Goal: Task Accomplishment & Management: Manage account settings

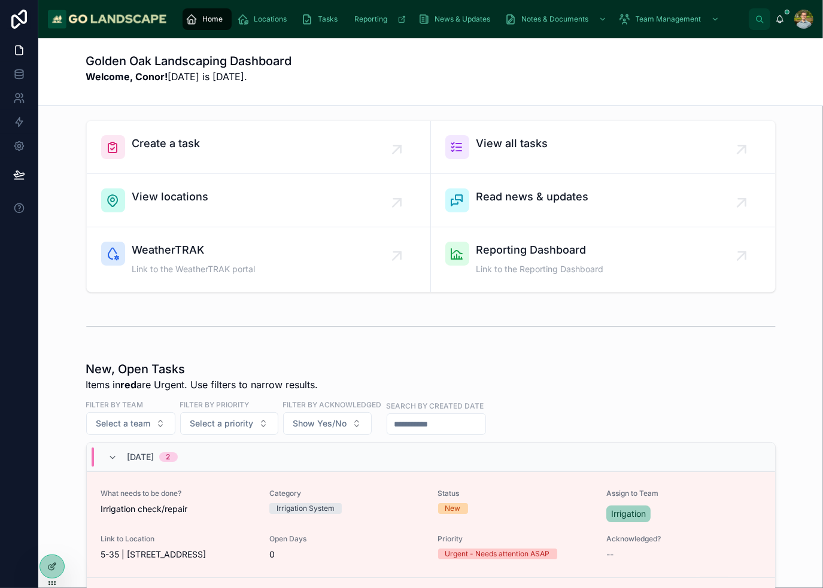
click at [533, 89] on div "Golden Oak Landscaping Dashboard Welcome, Conor! [DATE] is [DATE]." at bounding box center [430, 72] width 689 height 38
click at [268, 141] on div "Create a task" at bounding box center [258, 147] width 315 height 24
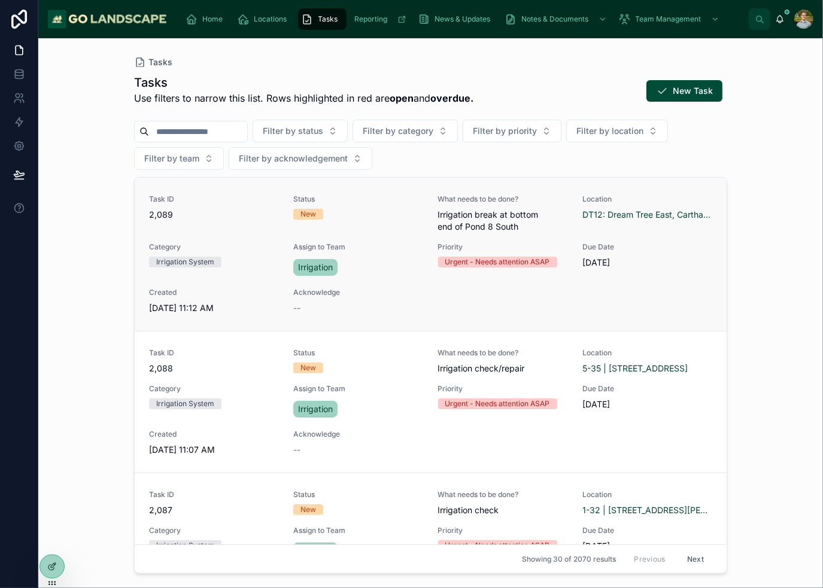
click at [641, 284] on div "Task ID 2,089 Status New What needs to be done? Irrigation break at bottom end …" at bounding box center [430, 254] width 563 height 120
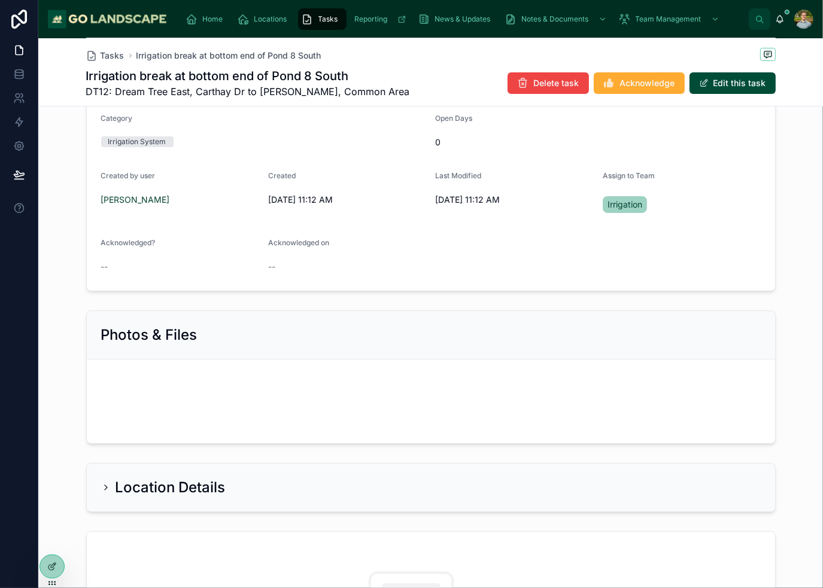
scroll to position [179, 0]
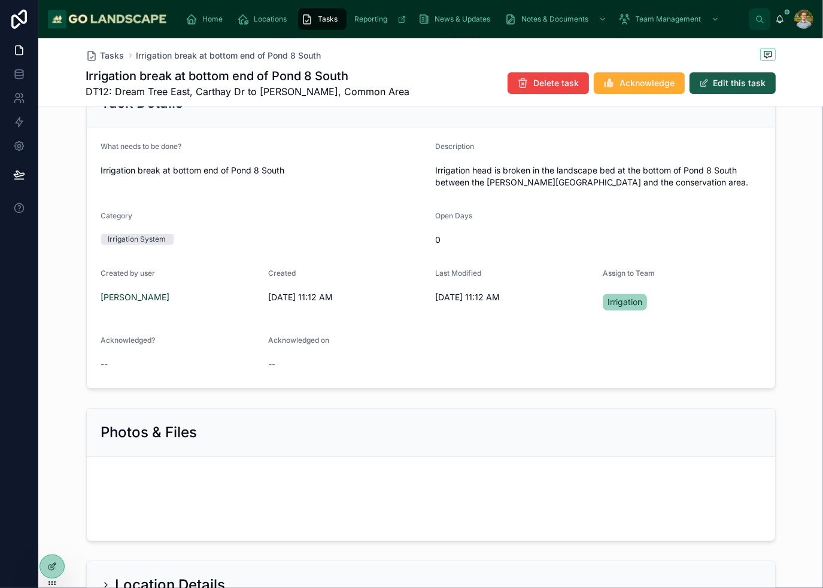
click at [730, 78] on button "Edit this task" at bounding box center [732, 83] width 86 height 22
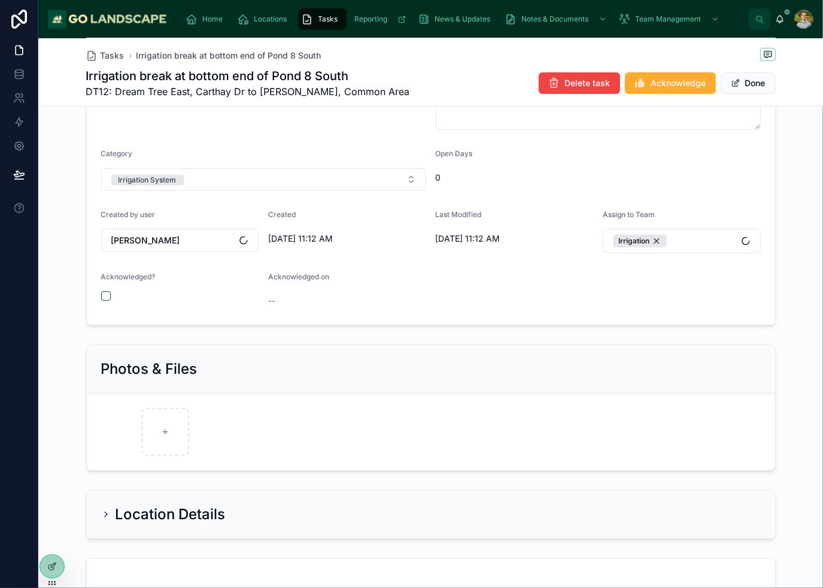
scroll to position [419, 0]
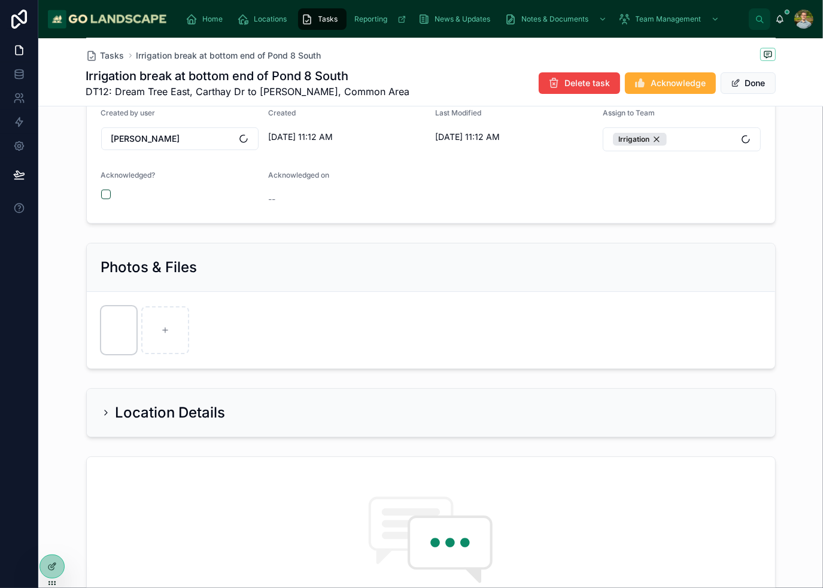
click at [101, 329] on img at bounding box center [119, 330] width 36 height 48
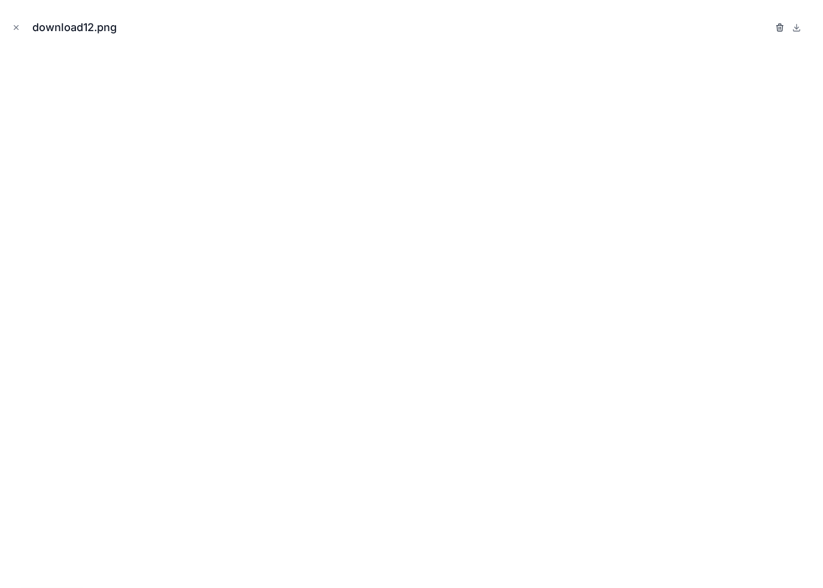
click at [776, 28] on icon "button" at bounding box center [780, 28] width 10 height 10
click at [767, 28] on icon "button" at bounding box center [767, 28] width 0 height 2
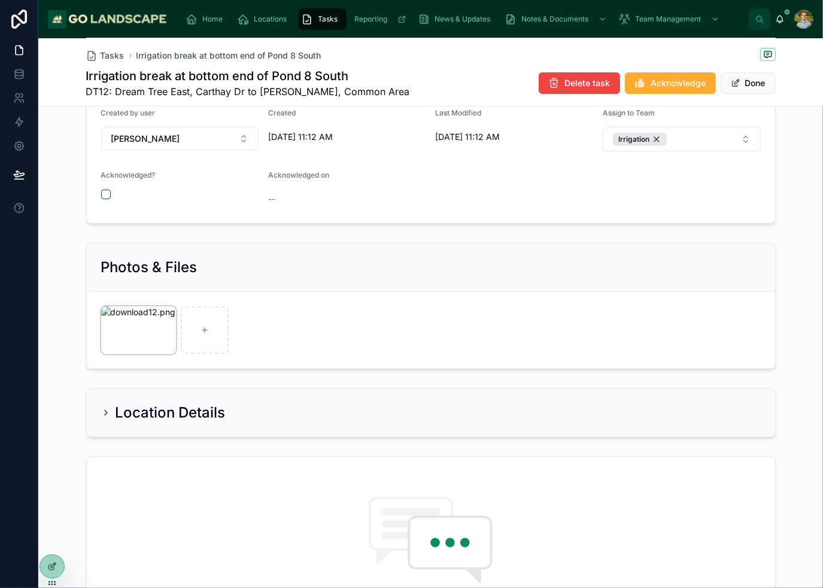
click at [115, 320] on img at bounding box center [138, 330] width 75 height 48
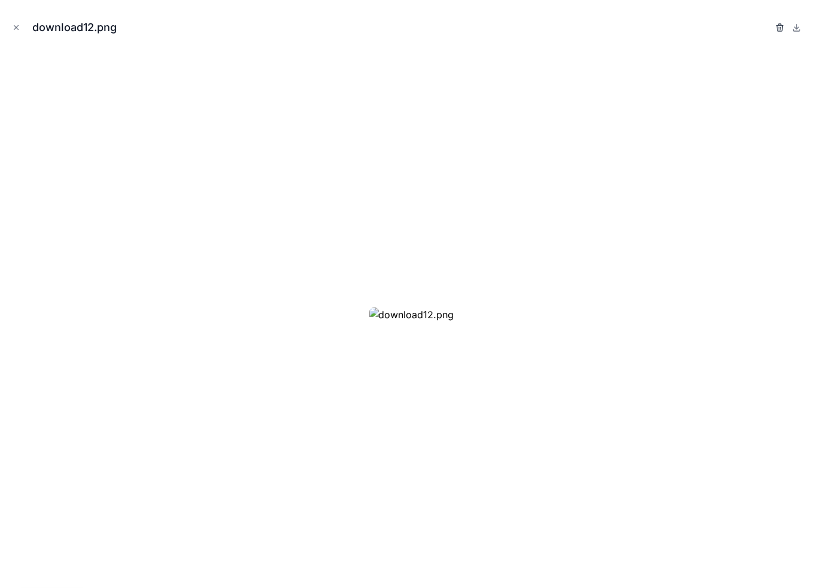
click at [778, 26] on icon "button" at bounding box center [780, 28] width 10 height 10
click at [768, 26] on icon "button" at bounding box center [768, 26] width 7 height 0
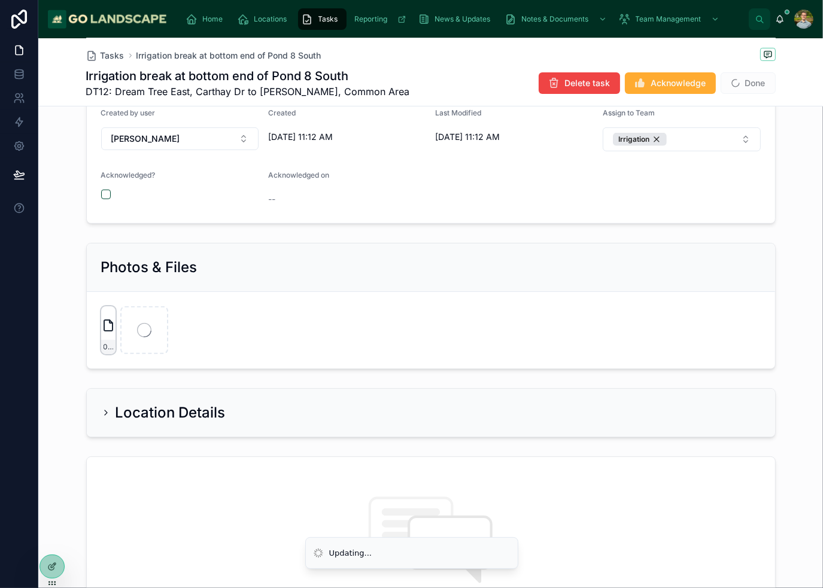
click at [101, 322] on icon at bounding box center [108, 325] width 14 height 14
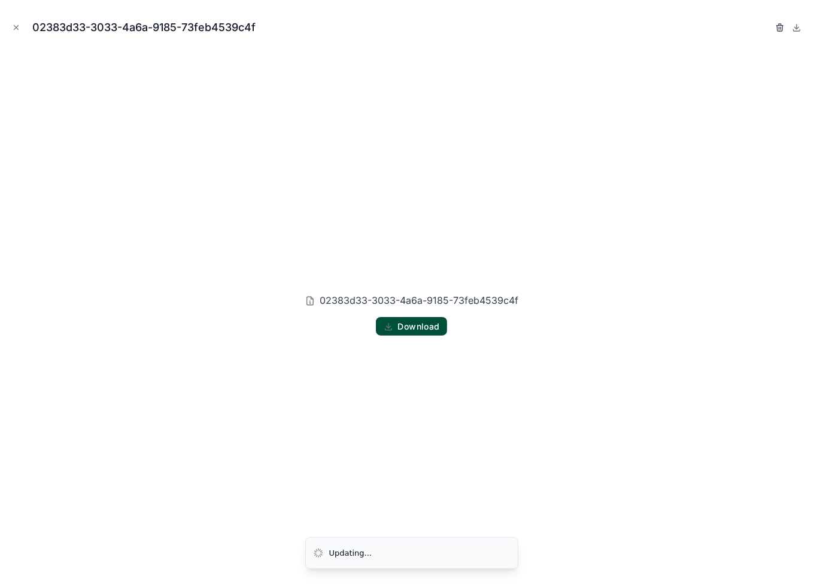
click at [777, 26] on icon "button" at bounding box center [779, 28] width 5 height 5
click at [759, 29] on span "Confirm delete?" at bounding box center [725, 27] width 72 height 14
click at [768, 29] on icon "button" at bounding box center [768, 28] width 0 height 2
click at [769, 31] on icon "button" at bounding box center [767, 28] width 5 height 5
click at [765, 28] on icon "button" at bounding box center [767, 28] width 5 height 5
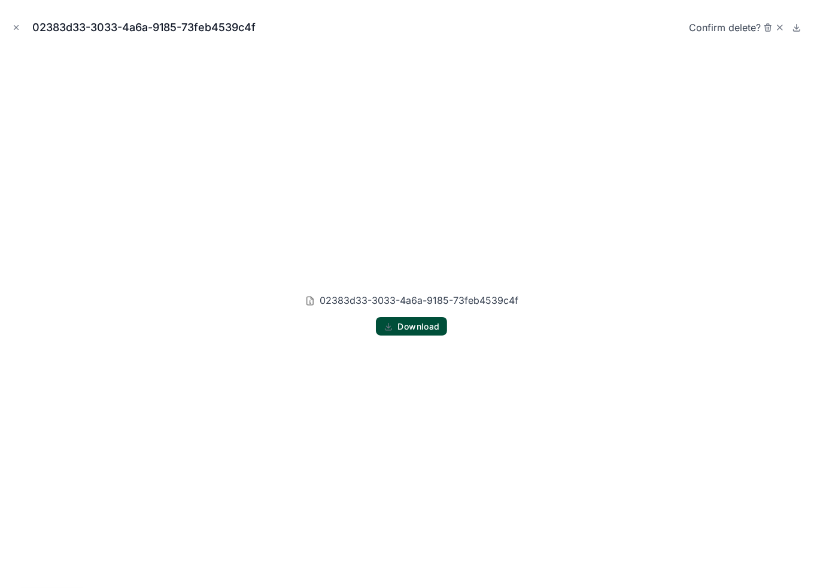
click at [392, 71] on div "02383d33-3033-4a6a-9185-73feb4539c4f Download" at bounding box center [411, 314] width 803 height 528
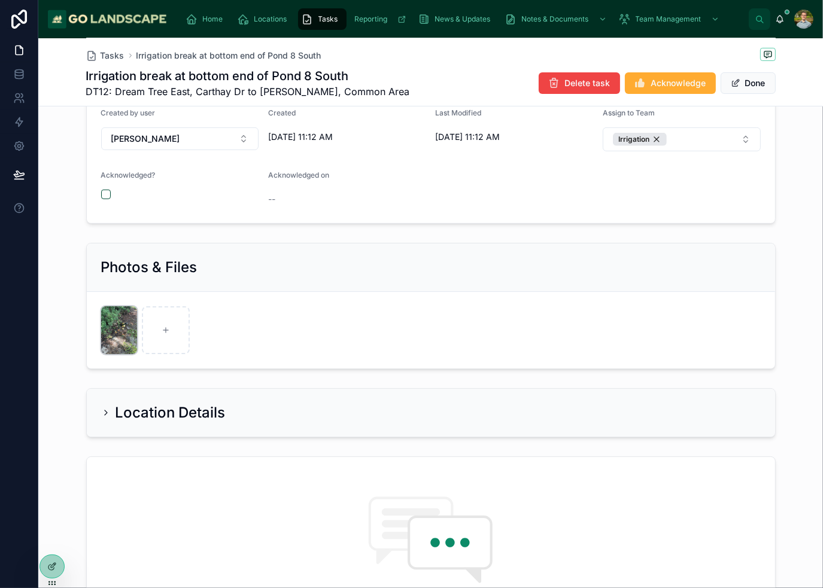
click at [107, 322] on img at bounding box center [119, 330] width 36 height 48
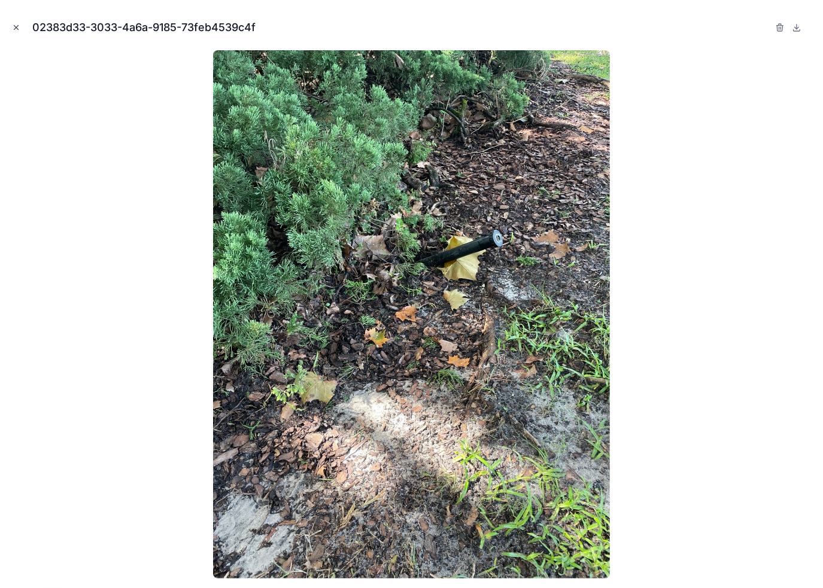
click at [17, 26] on icon "Close modal" at bounding box center [16, 27] width 8 height 8
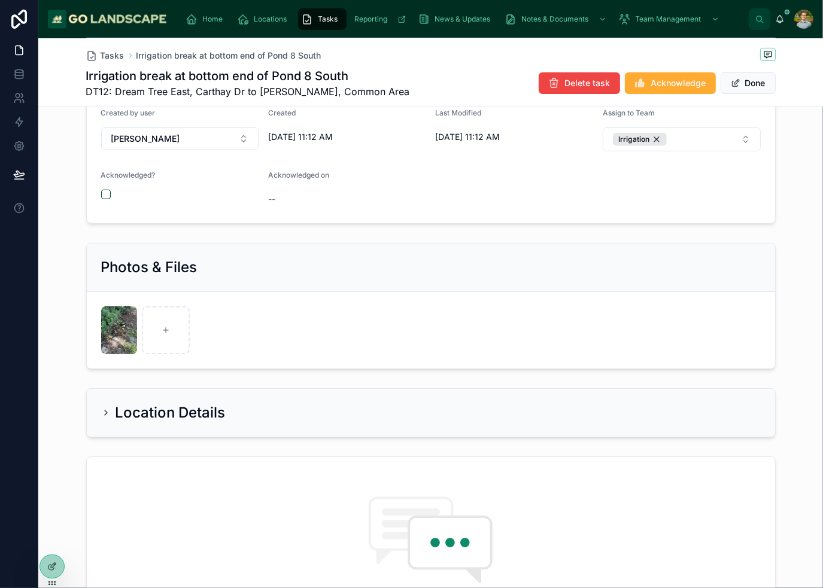
click at [782, 215] on div "**********" at bounding box center [430, 31] width 784 height 394
click at [773, 217] on div "**********" at bounding box center [430, 31] width 784 height 394
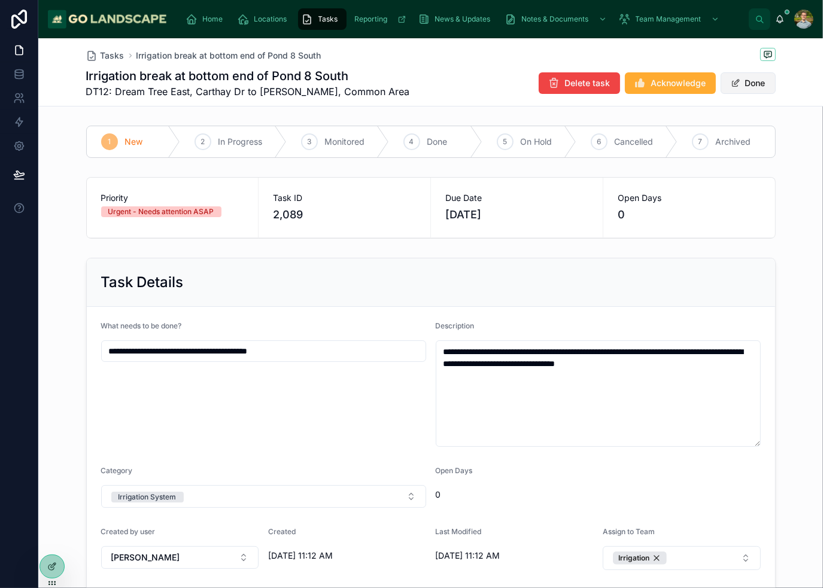
click at [756, 83] on button "Done" at bounding box center [747, 83] width 55 height 22
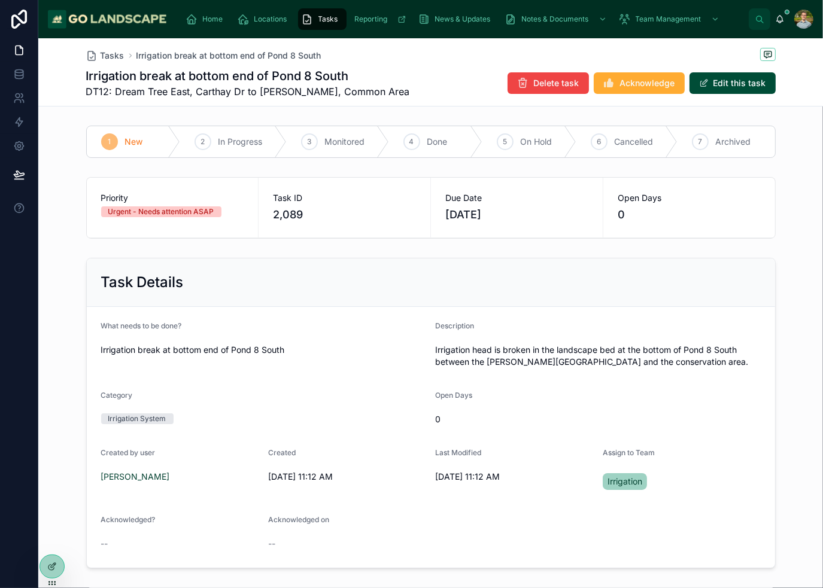
click at [773, 278] on div "Task Details What needs to be done? Irrigation break at bottom end of Pond 8 So…" at bounding box center [430, 413] width 784 height 320
click at [23, 101] on icon at bounding box center [23, 101] width 2 height 3
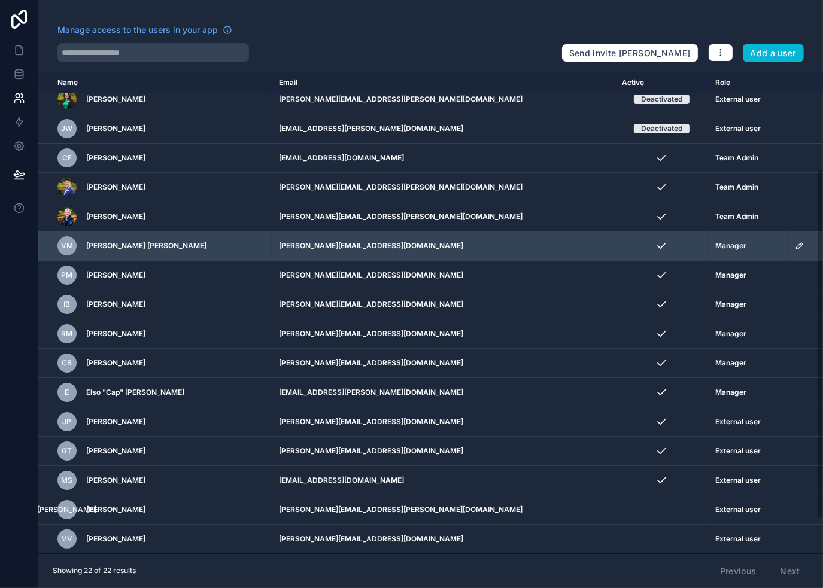
scroll to position [182, 0]
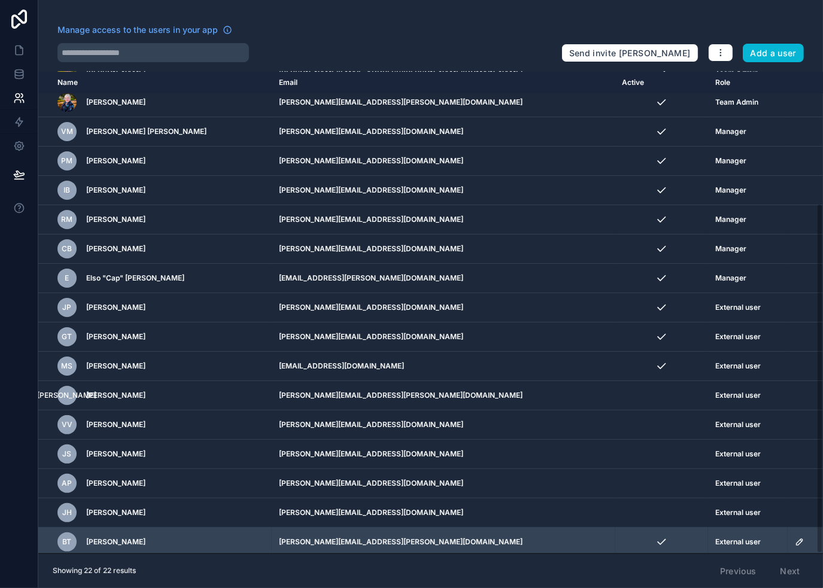
click at [130, 540] on span "[PERSON_NAME]" at bounding box center [115, 542] width 59 height 10
click at [715, 540] on span "External user" at bounding box center [737, 542] width 45 height 10
click at [795, 540] on icon "scrollable content" at bounding box center [800, 542] width 10 height 10
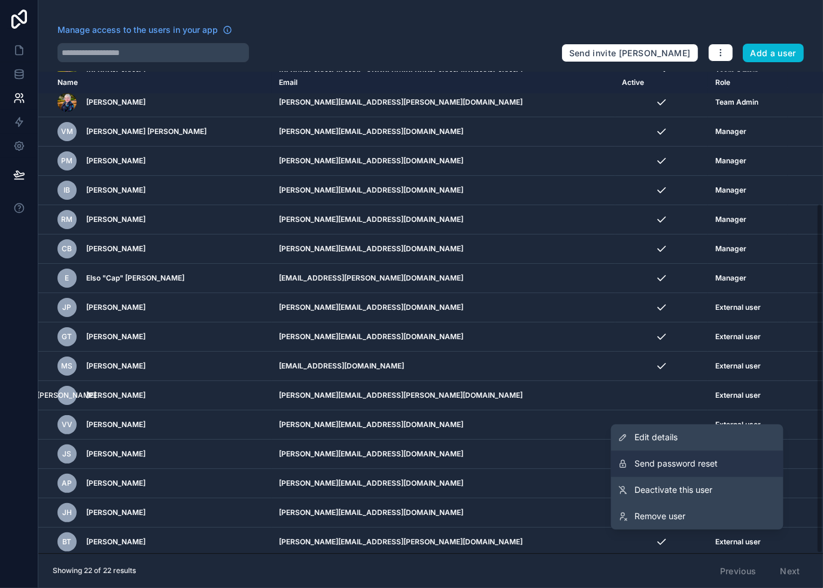
click at [695, 465] on span "Send password reset" at bounding box center [676, 464] width 83 height 12
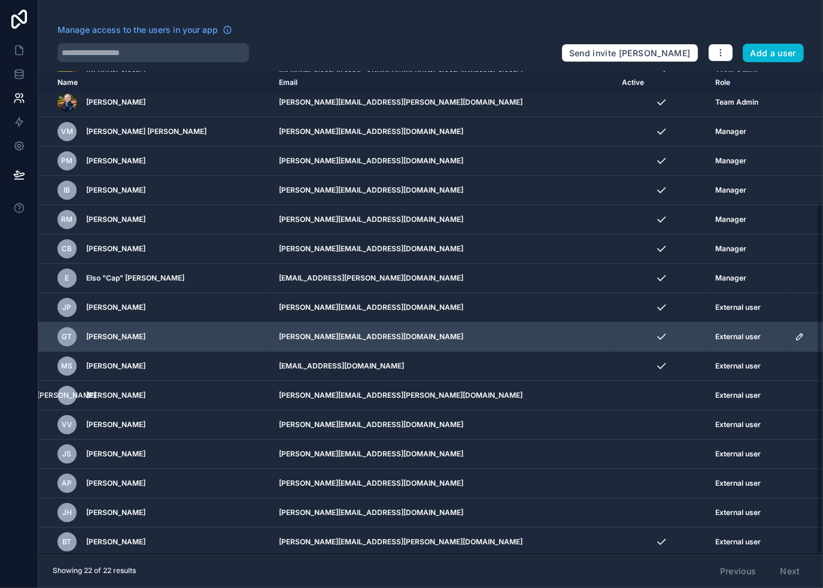
click at [795, 333] on icon "scrollable content" at bounding box center [800, 337] width 10 height 10
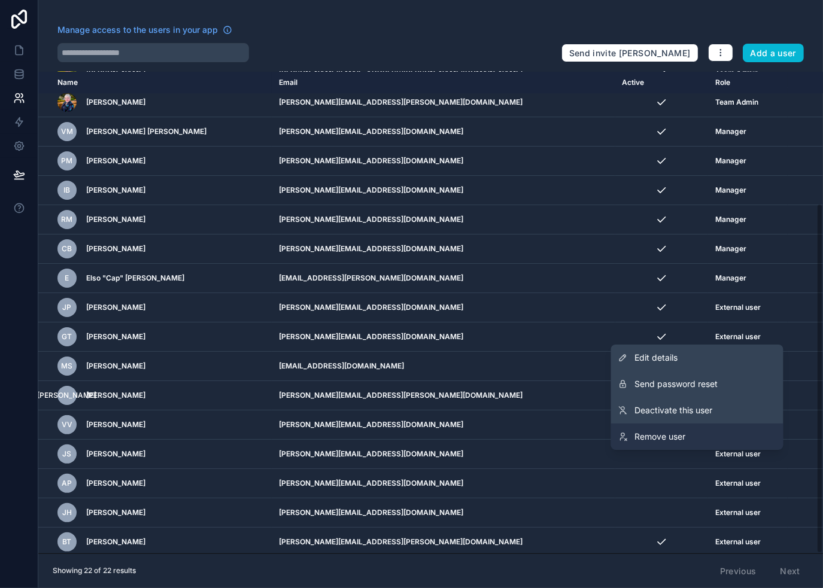
click at [701, 428] on link "Remove user" at bounding box center [697, 437] width 172 height 26
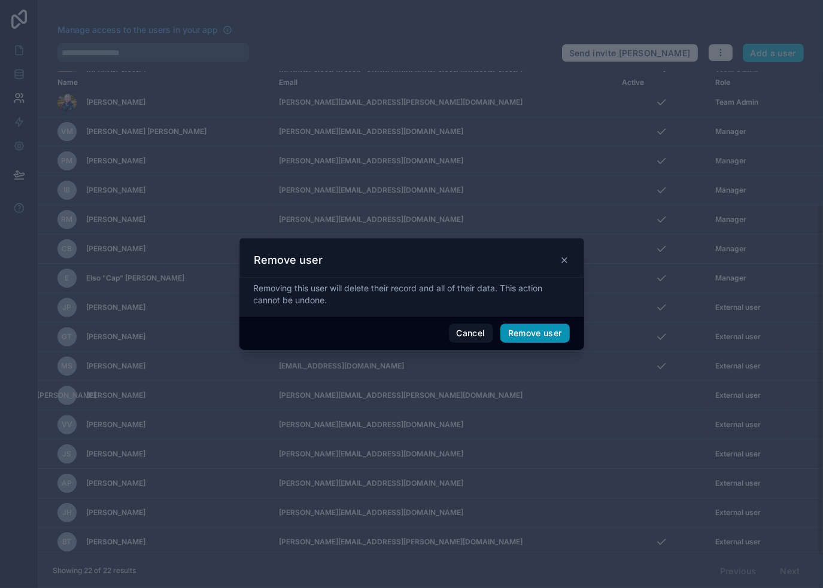
click at [525, 328] on button "Remove user" at bounding box center [534, 333] width 69 height 19
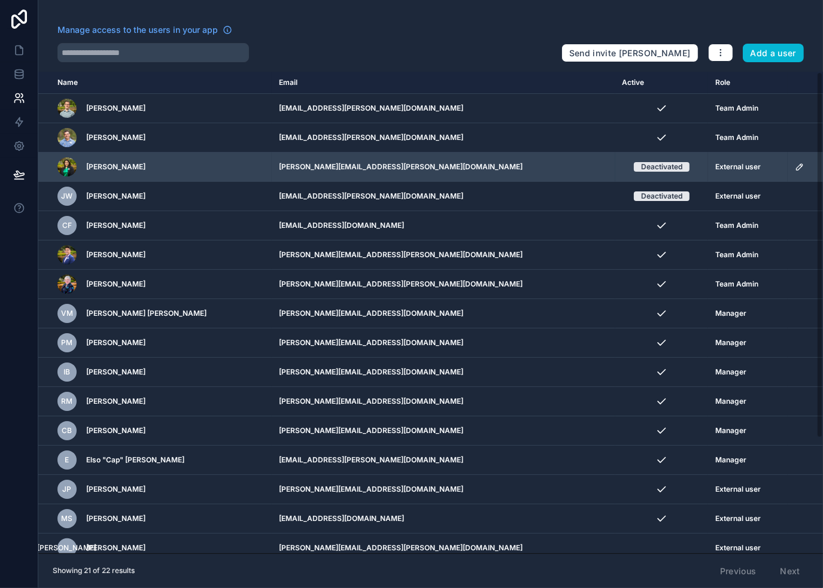
click at [795, 163] on icon "scrollable content" at bounding box center [800, 167] width 10 height 10
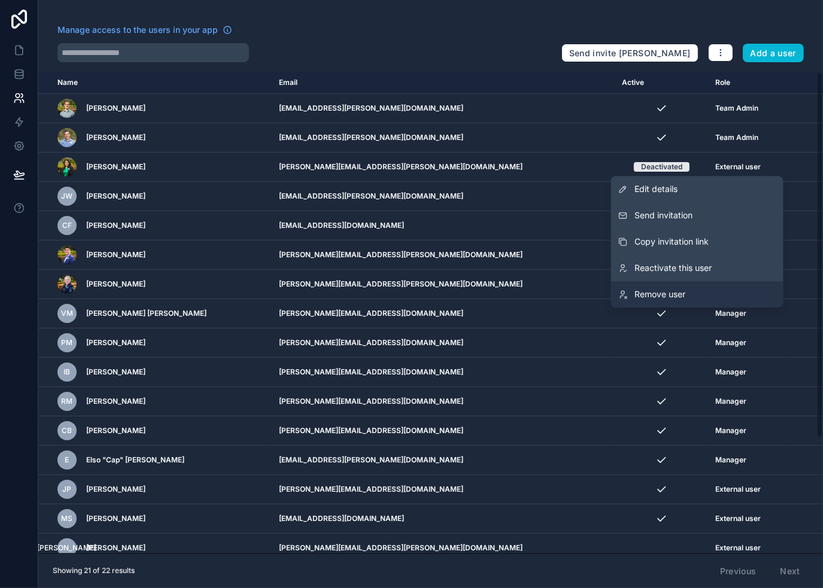
click at [732, 291] on link "Remove user" at bounding box center [697, 294] width 172 height 26
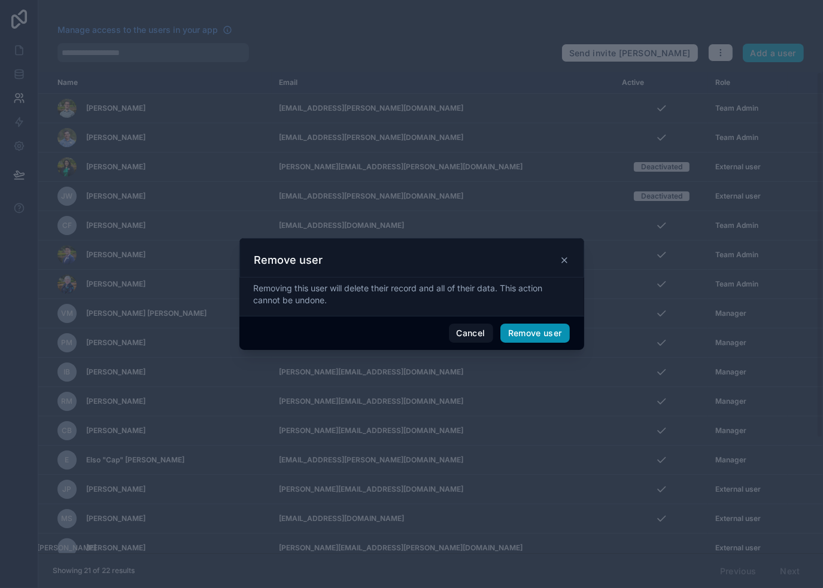
click at [541, 327] on span "Remove user" at bounding box center [534, 333] width 69 height 19
click at [548, 335] on button "Remove user" at bounding box center [534, 333] width 69 height 19
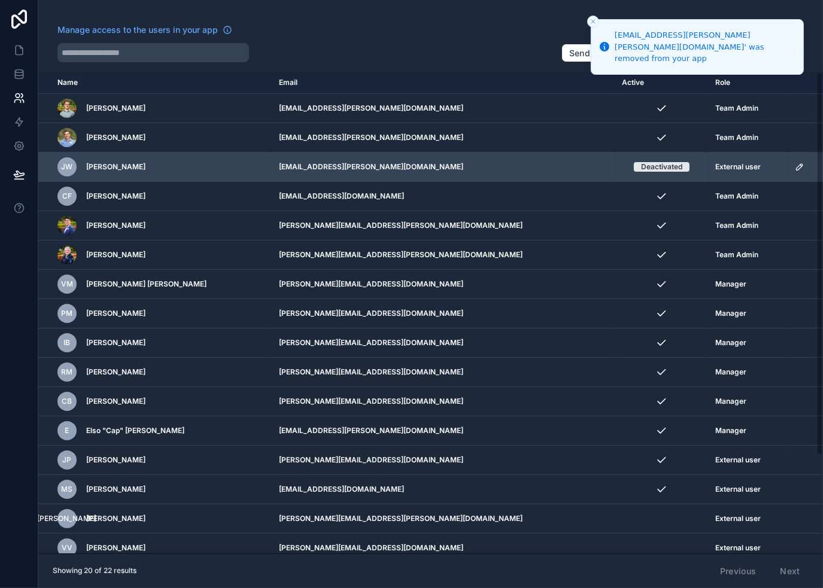
click at [796, 166] on icon "scrollable content" at bounding box center [799, 167] width 6 height 6
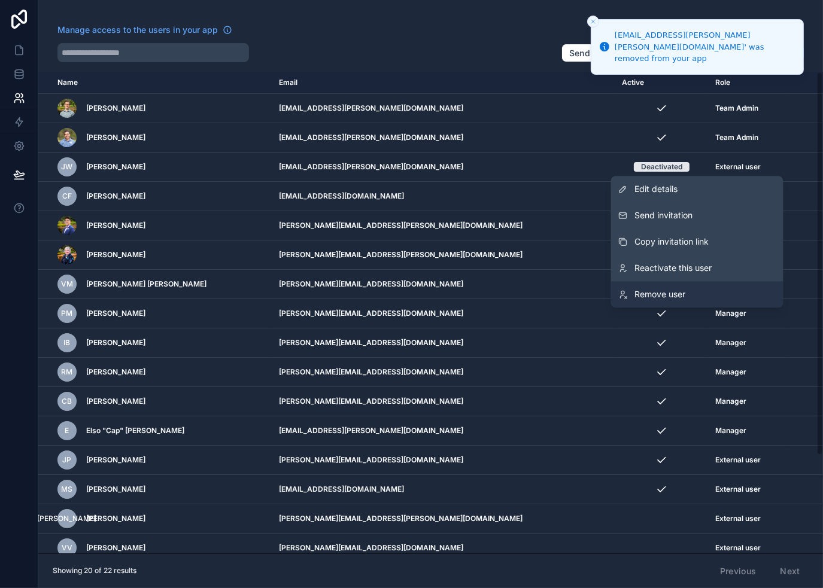
click at [694, 285] on link "Remove user" at bounding box center [697, 294] width 172 height 26
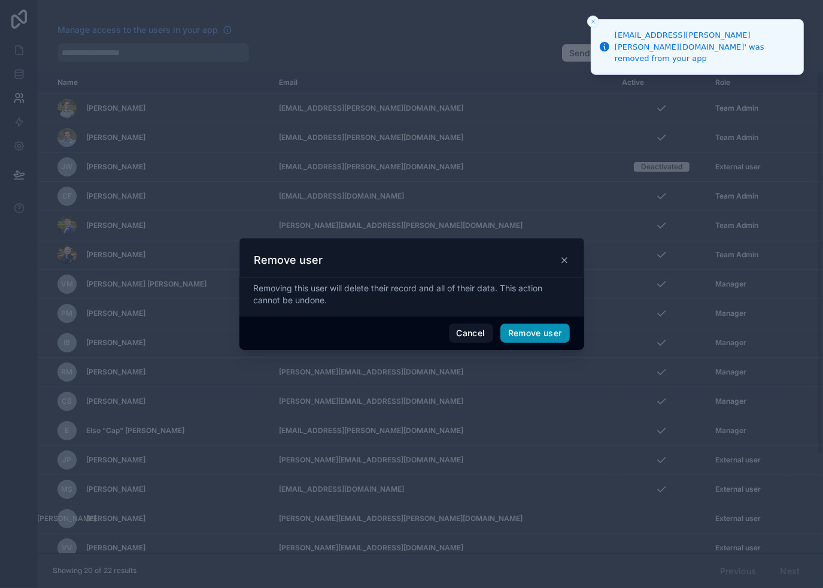
click at [546, 330] on button "Remove user" at bounding box center [534, 333] width 69 height 19
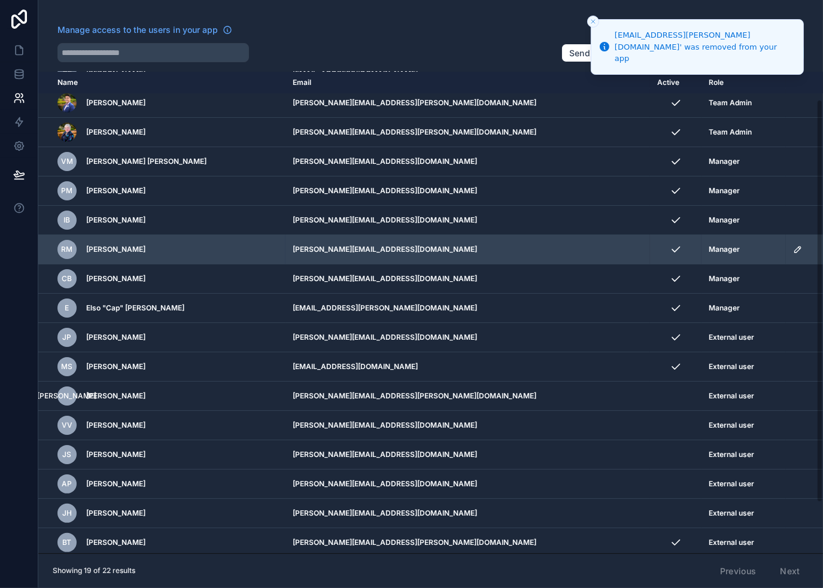
scroll to position [94, 0]
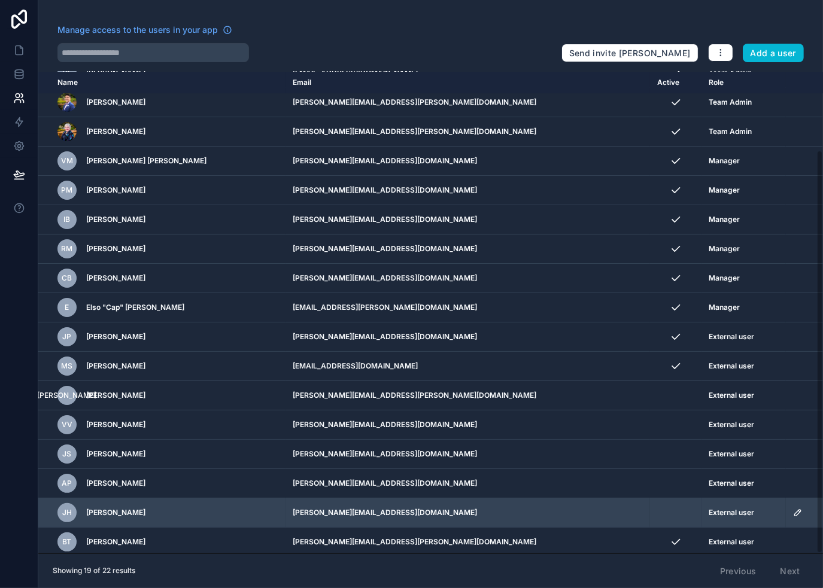
click at [793, 511] on icon "scrollable content" at bounding box center [798, 513] width 10 height 10
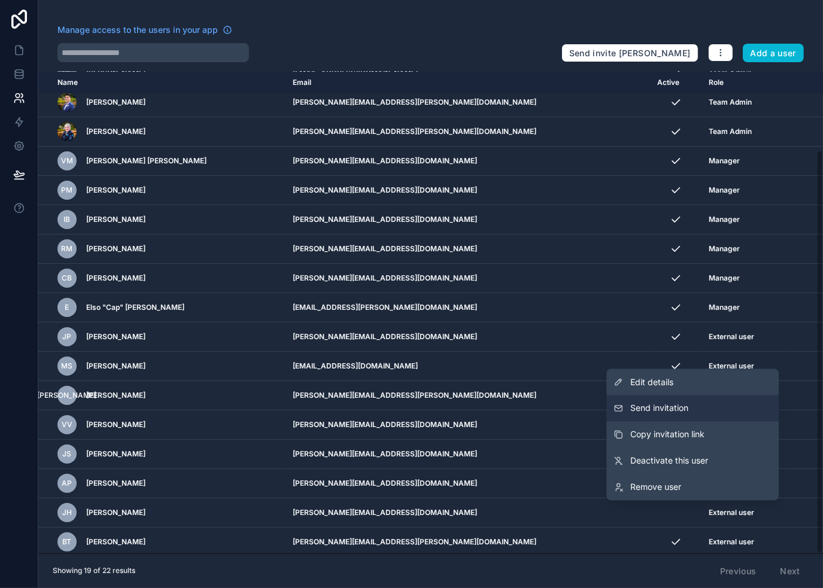
click at [692, 407] on button "Send invitation" at bounding box center [692, 408] width 172 height 26
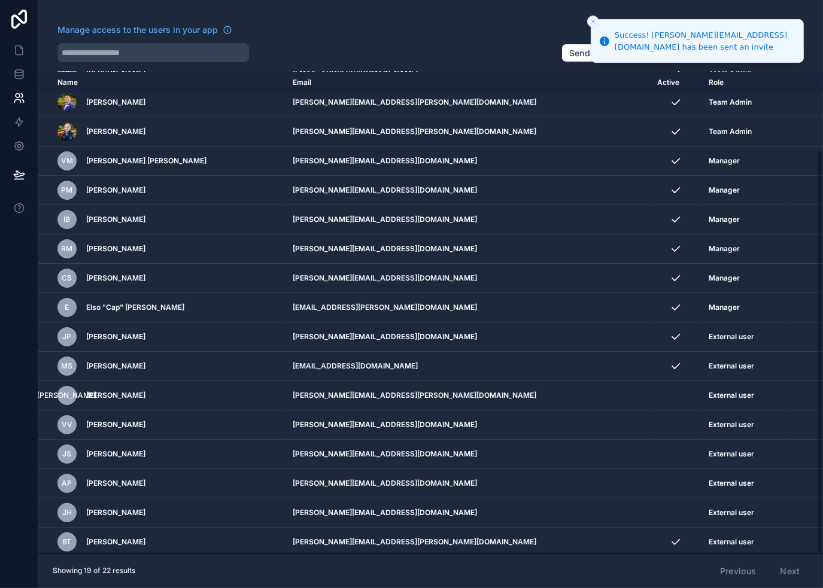
click at [378, 24] on div "Manage access to the users in your app" at bounding box center [304, 33] width 494 height 19
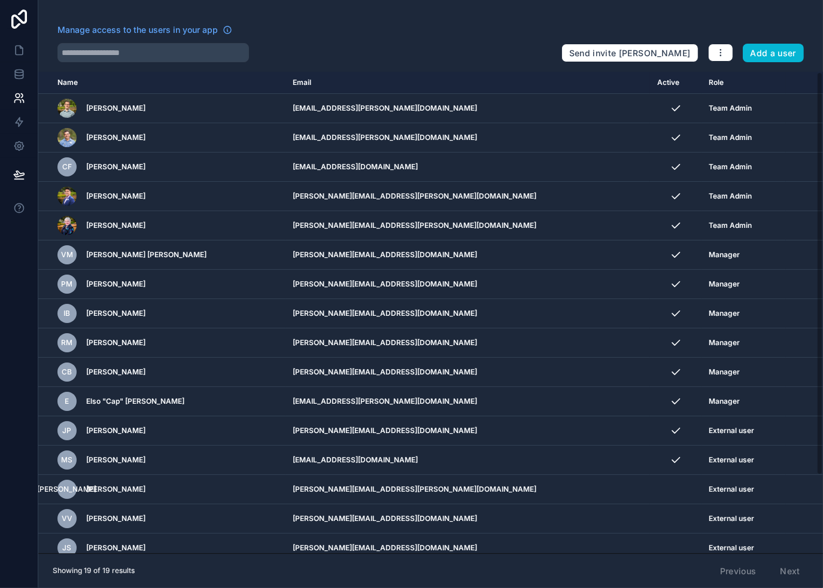
click at [425, 32] on div "Manage access to the users in your app" at bounding box center [304, 33] width 494 height 19
click at [583, 26] on div "Manage access to the users in your app Send invite reminders Add a user" at bounding box center [430, 43] width 784 height 38
click at [11, 45] on link at bounding box center [19, 50] width 38 height 24
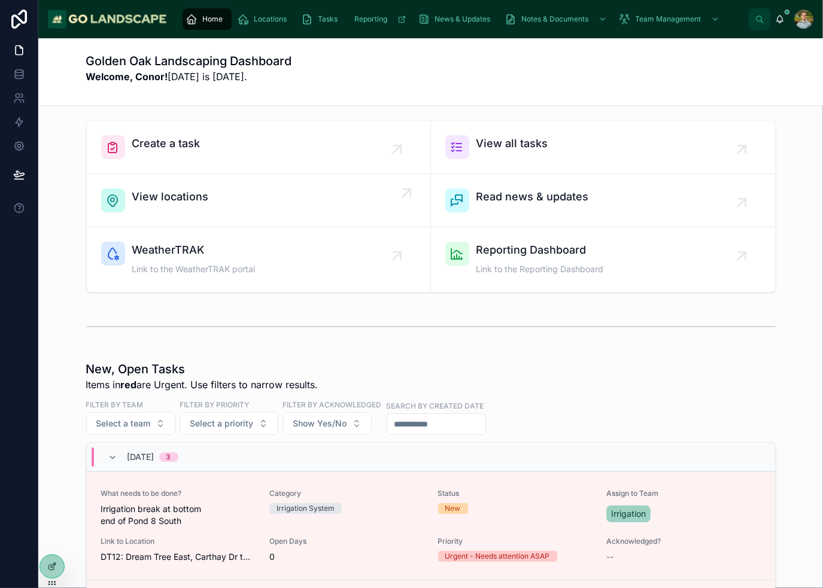
click at [235, 196] on div "View locations" at bounding box center [258, 200] width 315 height 24
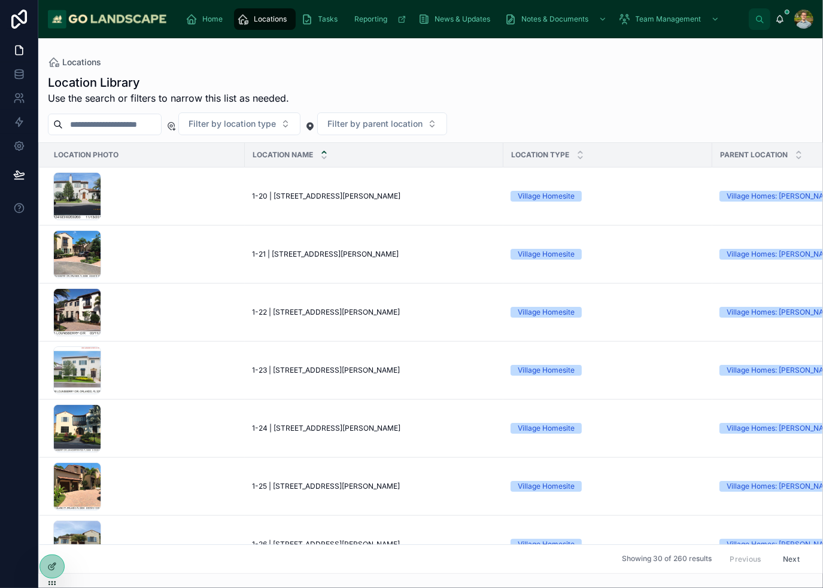
click at [115, 129] on input "text" at bounding box center [112, 124] width 98 height 17
type input "*"
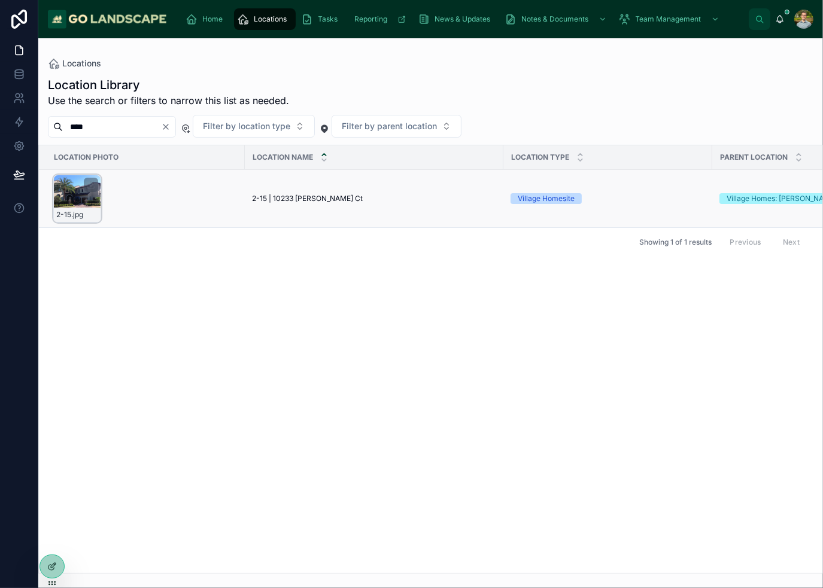
type input "****"
click at [71, 199] on div "2-15 .jpg" at bounding box center [77, 199] width 48 height 48
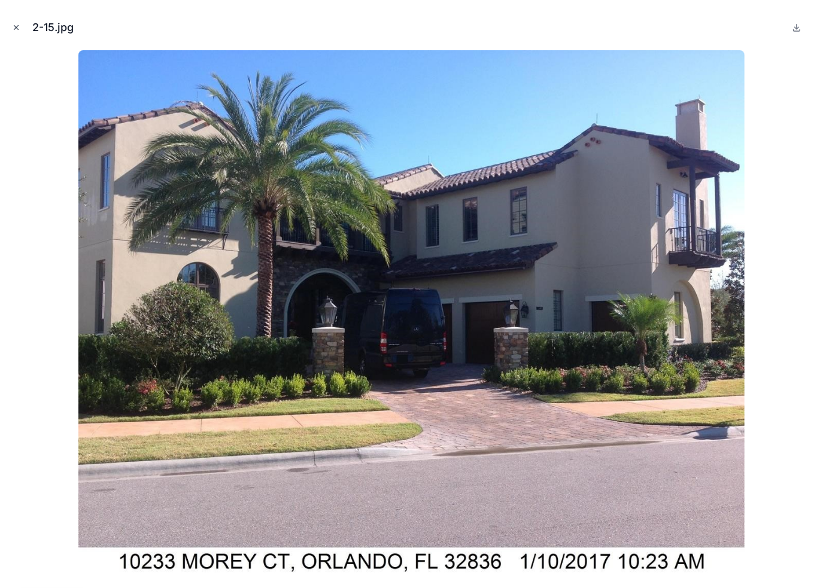
click at [17, 30] on icon "Close modal" at bounding box center [16, 27] width 8 height 8
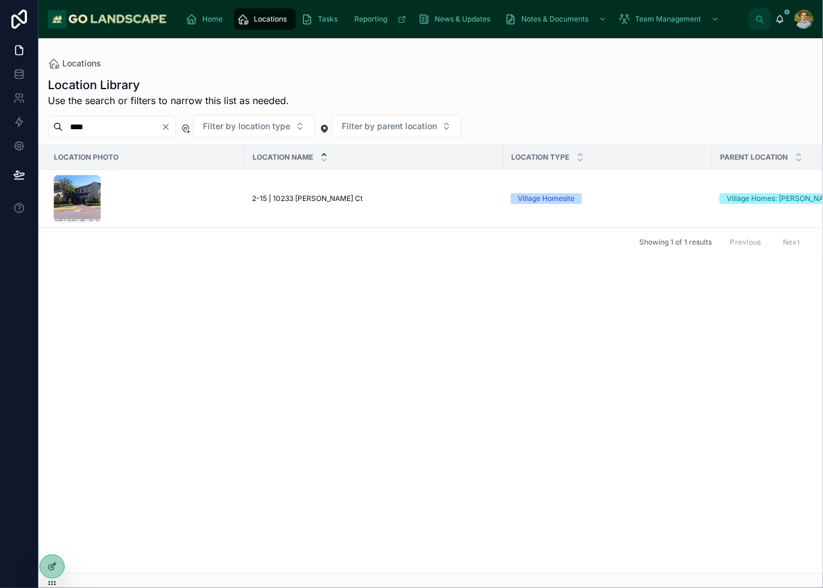
click at [459, 379] on div "Location Photo Location Name Location Type Parent Location Service Status Locat…" at bounding box center [430, 359] width 783 height 428
click at [245, 154] on div "Location Name" at bounding box center [373, 157] width 257 height 23
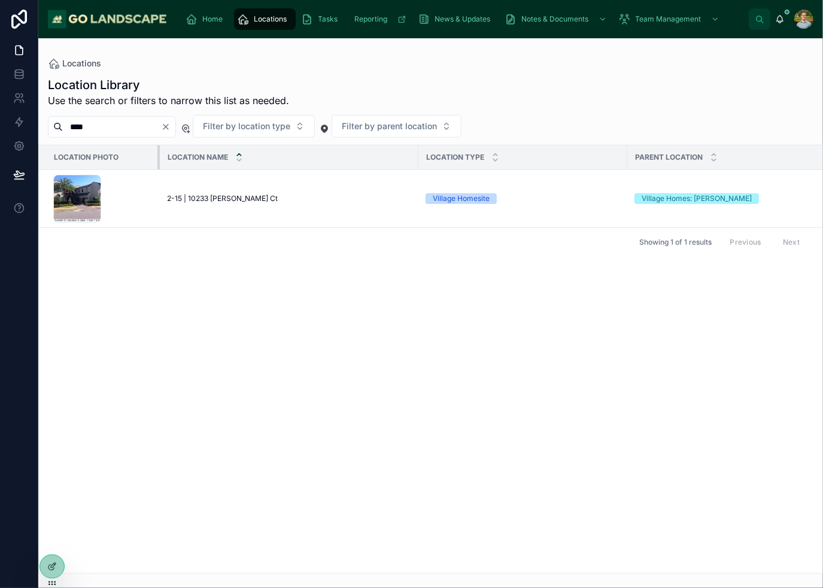
drag, startPoint x: 243, startPoint y: 157, endPoint x: 157, endPoint y: 159, distance: 86.2
click at [157, 159] on div at bounding box center [159, 157] width 5 height 24
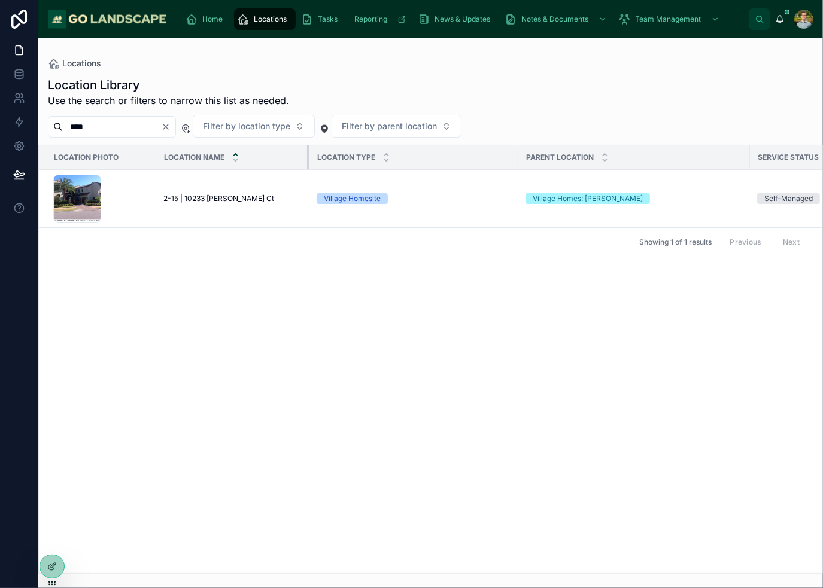
drag, startPoint x: 412, startPoint y: 160, endPoint x: 307, endPoint y: 161, distance: 105.3
click at [307, 161] on div at bounding box center [309, 157] width 5 height 24
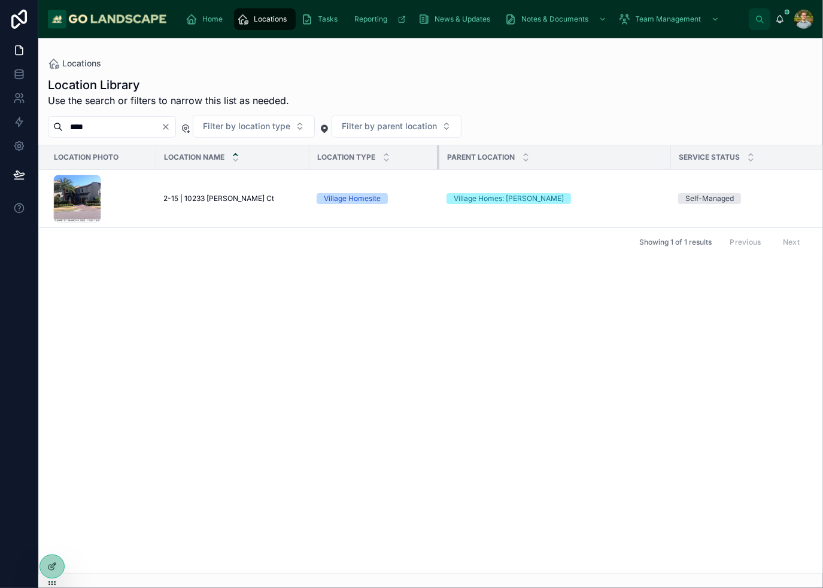
drag, startPoint x: 517, startPoint y: 159, endPoint x: 438, endPoint y: 160, distance: 79.0
click at [438, 160] on div at bounding box center [439, 157] width 5 height 24
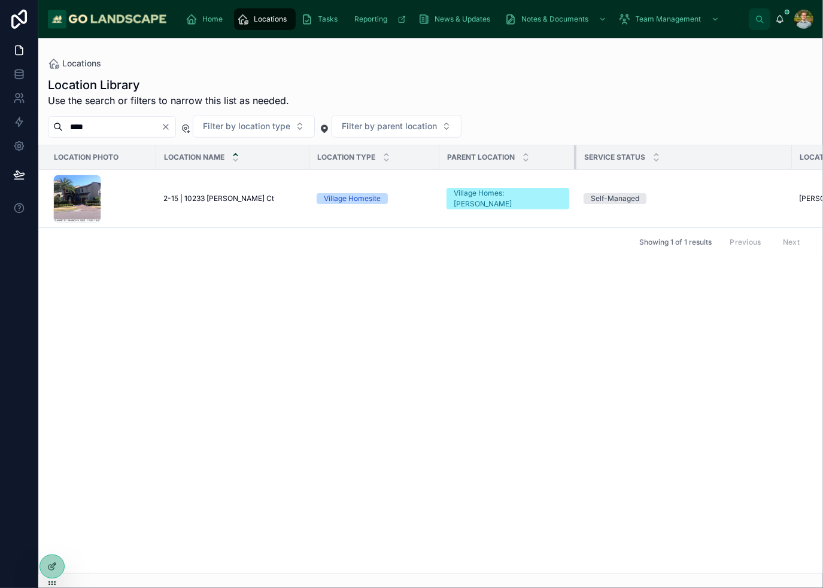
drag, startPoint x: 668, startPoint y: 165, endPoint x: 573, endPoint y: 163, distance: 94.6
click at [574, 163] on div at bounding box center [576, 157] width 5 height 24
drag, startPoint x: 790, startPoint y: 166, endPoint x: 681, endPoint y: 162, distance: 108.4
click at [681, 162] on div at bounding box center [683, 157] width 5 height 24
click at [720, 366] on div "Location Photo Location Name Location Type Parent Location Service Status Locat…" at bounding box center [430, 359] width 783 height 428
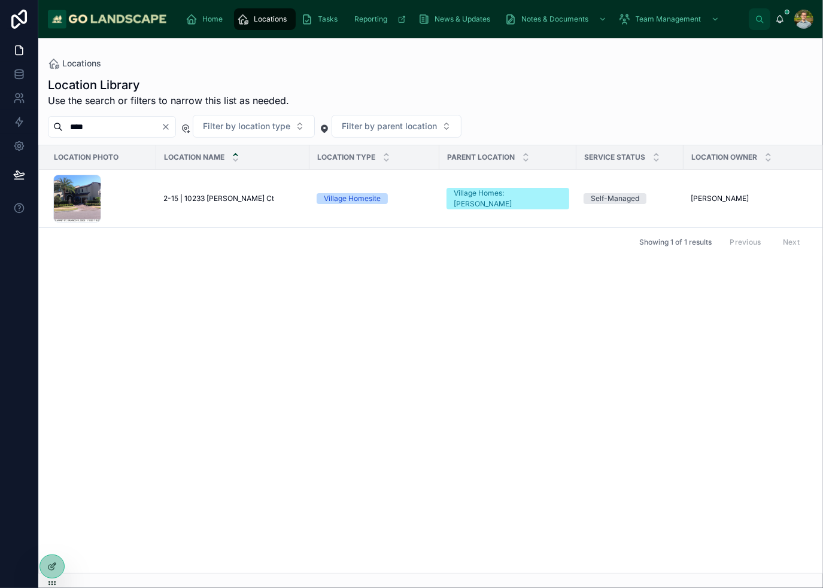
click at [375, 430] on div "Location Photo Location Name Location Type Parent Location Service Status Locat…" at bounding box center [430, 359] width 783 height 428
click at [323, 69] on div "Location Library Use the search or filters to narrow this list as needed. **** …" at bounding box center [430, 321] width 784 height 504
click at [196, 23] on icon "scrollable content" at bounding box center [192, 19] width 12 height 12
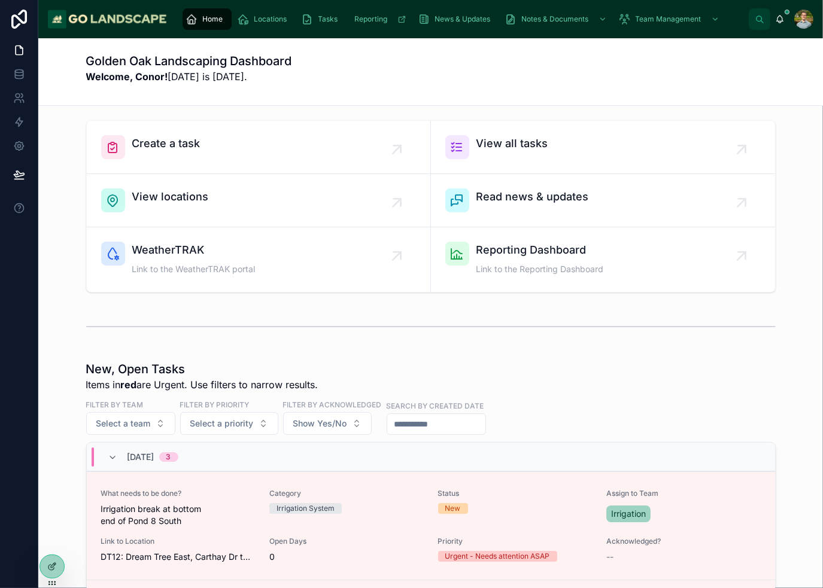
click at [577, 352] on div "Create a task View all tasks View locations Read news & updates WeatherTRAK Lin…" at bounding box center [430, 571] width 784 height 930
click at [661, 340] on div at bounding box center [430, 326] width 765 height 39
click at [471, 366] on div "New, Open Tasks Items in red are Urgent. Use filters to narrow results." at bounding box center [430, 376] width 689 height 31
click at [533, 89] on div "Golden Oak Landscaping Dashboard Welcome, Conor! [DATE] is [DATE]." at bounding box center [430, 72] width 689 height 38
click at [659, 84] on div "Golden Oak Landscaping Dashboard Welcome, Conor! [DATE] is [DATE]." at bounding box center [430, 72] width 689 height 38
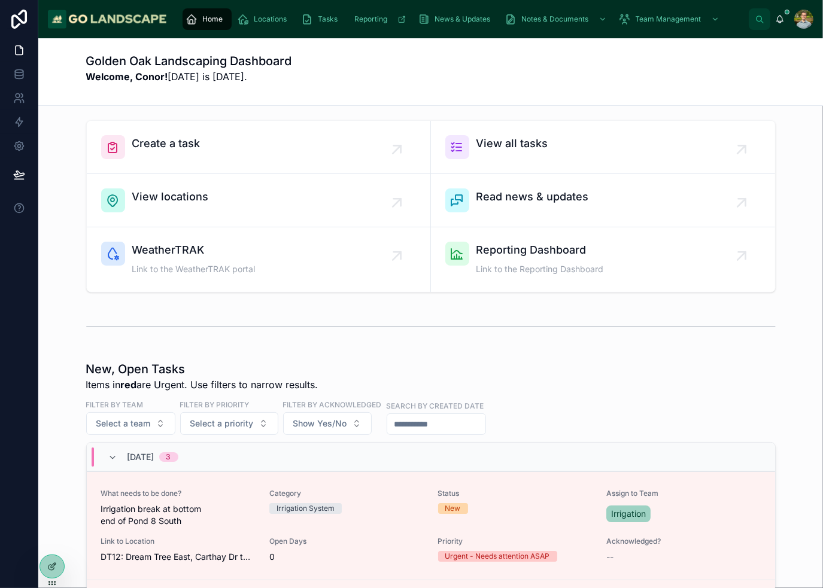
click at [649, 88] on div "Golden Oak Landscaping Dashboard Welcome, Conor! [DATE] is [DATE]." at bounding box center [430, 72] width 689 height 38
